Goal: Task Accomplishment & Management: Complete application form

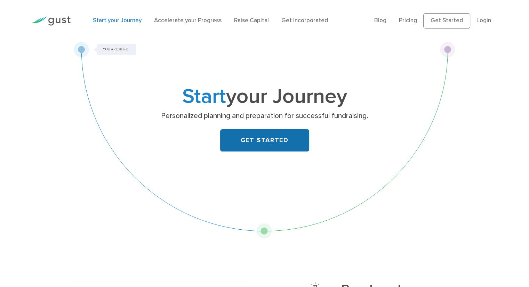
click at [296, 142] on link "GET STARTED" at bounding box center [264, 140] width 89 height 22
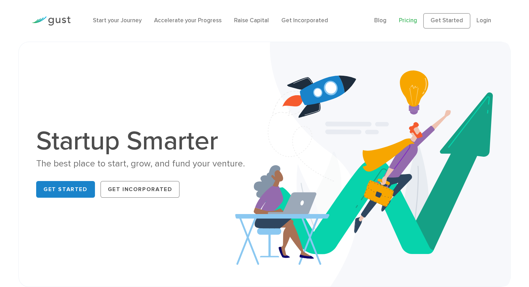
click at [409, 21] on link "Pricing" at bounding box center [408, 20] width 18 height 7
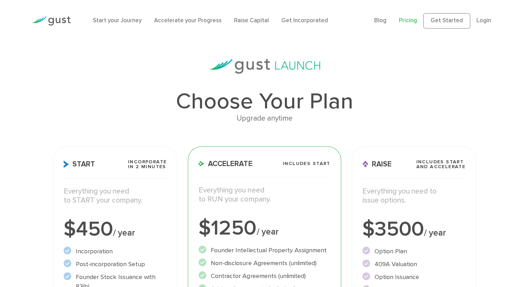
click at [56, 20] on img at bounding box center [51, 20] width 39 height 9
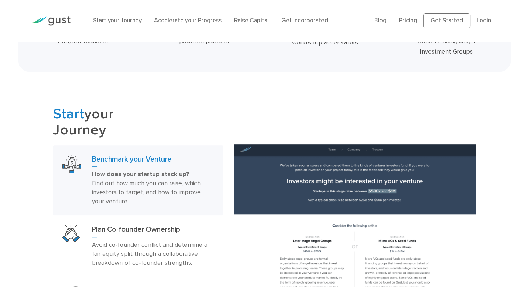
scroll to position [243, 0]
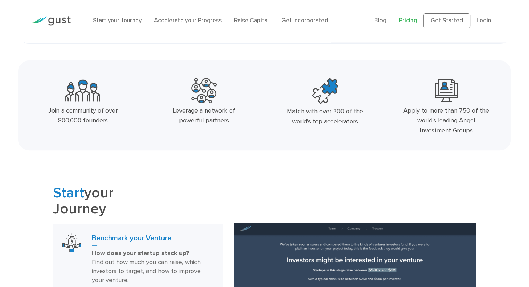
click at [403, 18] on link "Pricing" at bounding box center [408, 20] width 18 height 7
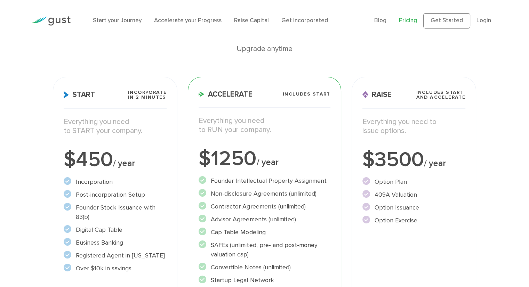
click at [125, 104] on h3 "Start Incorporate in 2 Minutes" at bounding box center [115, 99] width 103 height 19
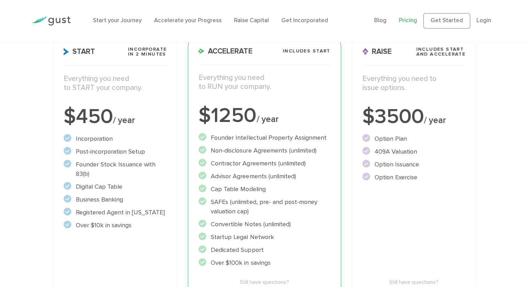
scroll to position [174, 0]
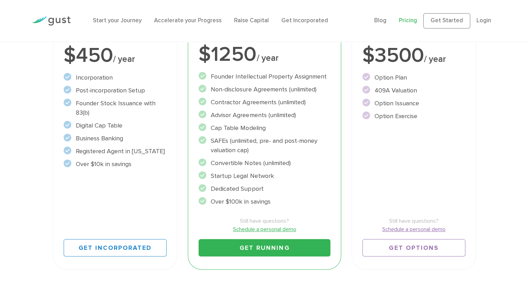
drag, startPoint x: 88, startPoint y: 151, endPoint x: 136, endPoint y: 156, distance: 48.3
click at [102, 155] on li "Registered Agent in [US_STATE]" at bounding box center [115, 151] width 103 height 9
click at [138, 156] on ul "Incorporation" at bounding box center [115, 121] width 103 height 96
click at [145, 163] on li "Over $10k in savings" at bounding box center [115, 164] width 103 height 9
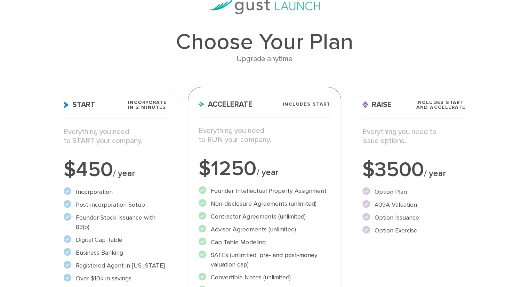
scroll to position [0, 0]
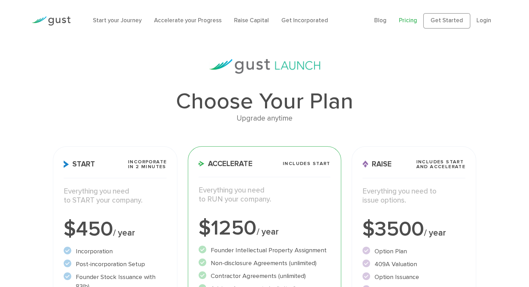
click at [261, 119] on div "Upgrade anytime" at bounding box center [264, 119] width 423 height 12
click at [275, 106] on h1 "Choose Your Plan" at bounding box center [264, 101] width 423 height 22
click at [138, 163] on span "Incorporate in 2 Minutes" at bounding box center [147, 165] width 39 height 10
click at [51, 23] on img at bounding box center [51, 20] width 39 height 9
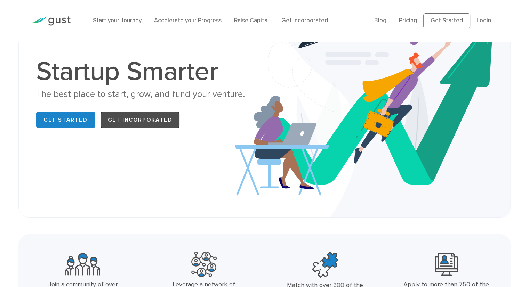
click at [131, 114] on link "Get Incorporated" at bounding box center [139, 120] width 79 height 17
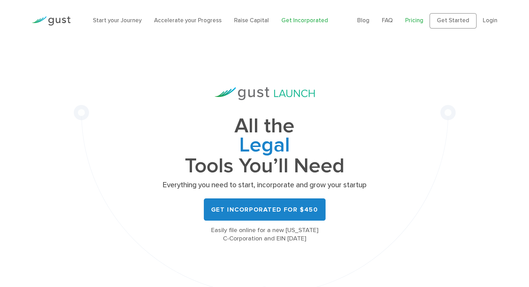
click at [422, 21] on link "Pricing" at bounding box center [414, 20] width 18 height 7
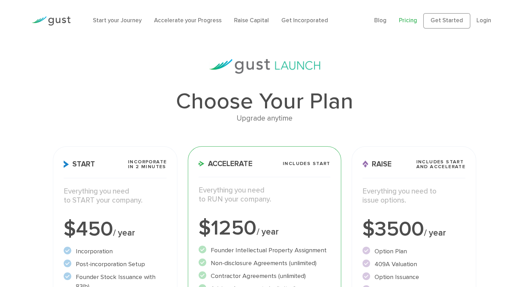
click at [41, 21] on img at bounding box center [51, 20] width 39 height 9
